Goal: Task Accomplishment & Management: Manage account settings

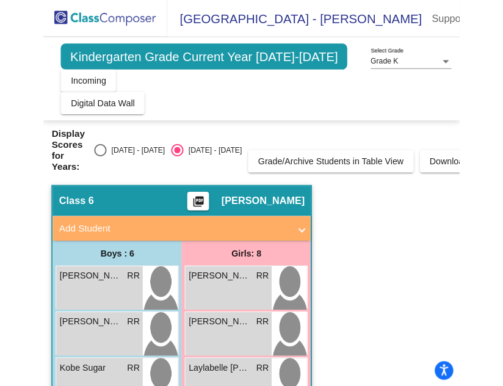
scroll to position [122, 0]
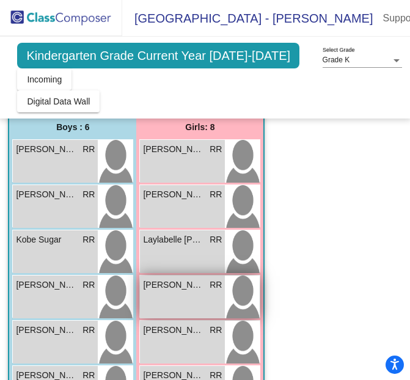
click at [185, 282] on span "[PERSON_NAME]" at bounding box center [173, 284] width 61 height 13
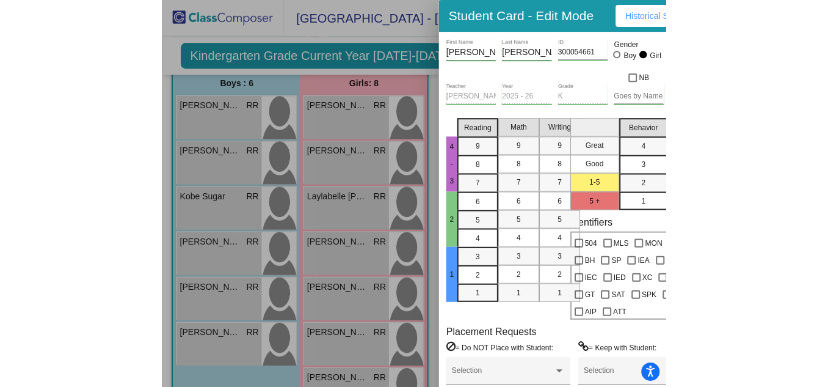
scroll to position [78, 0]
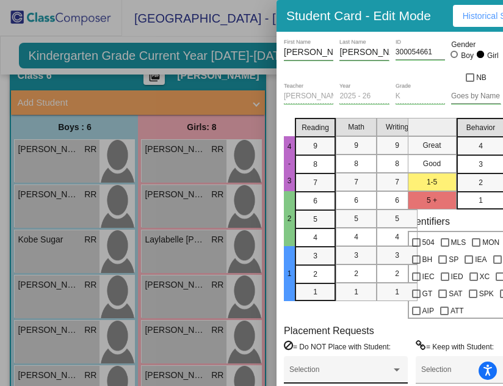
drag, startPoint x: 324, startPoint y: 380, endPoint x: 380, endPoint y: 380, distance: 55.6
click at [380, 380] on div "Selection" at bounding box center [345, 373] width 113 height 22
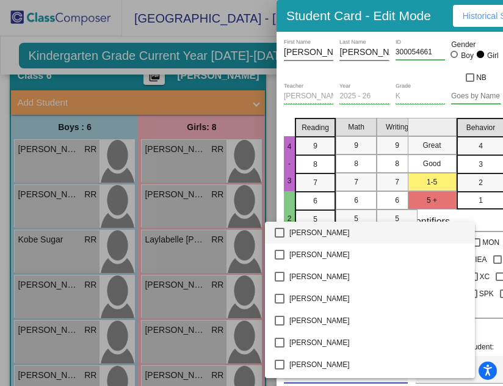
drag, startPoint x: 380, startPoint y: 383, endPoint x: 406, endPoint y: 385, distance: 26.3
click at [406, 385] on div at bounding box center [251, 193] width 503 height 386
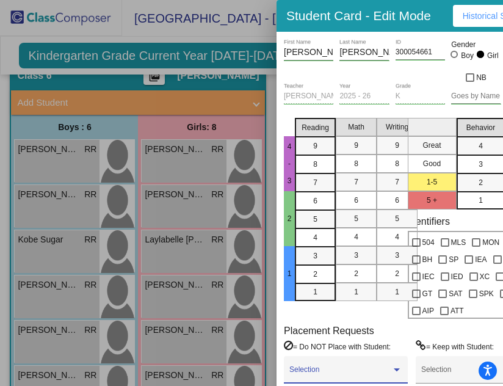
click at [342, 371] on span at bounding box center [340, 373] width 102 height 9
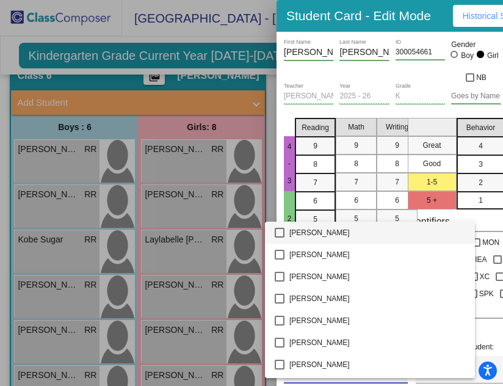
click at [339, 106] on div at bounding box center [251, 193] width 503 height 386
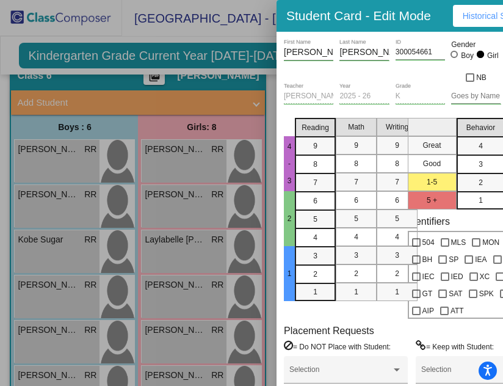
click at [214, 165] on div at bounding box center [251, 193] width 503 height 386
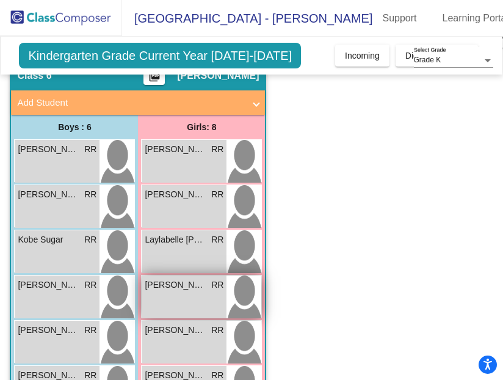
click at [183, 283] on span "[PERSON_NAME]" at bounding box center [175, 284] width 61 height 13
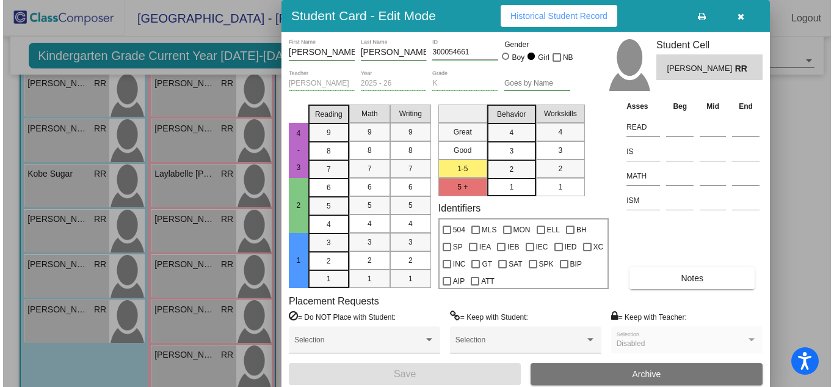
scroll to position [89, 0]
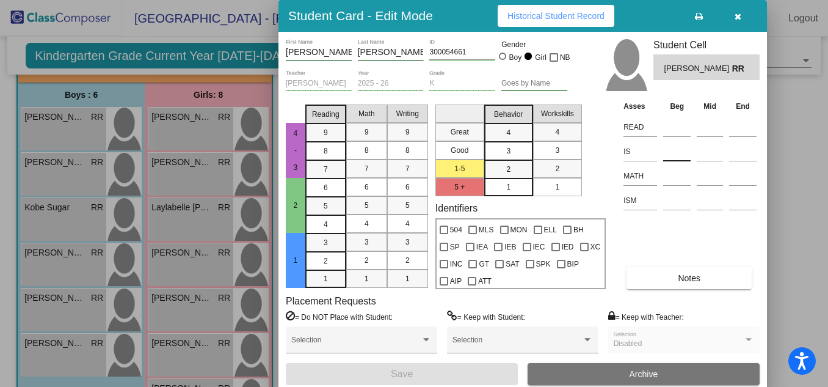
click at [673, 150] on input at bounding box center [676, 151] width 27 height 18
click at [739, 21] on icon "button" at bounding box center [738, 16] width 7 height 9
